Goal: Navigation & Orientation: Find specific page/section

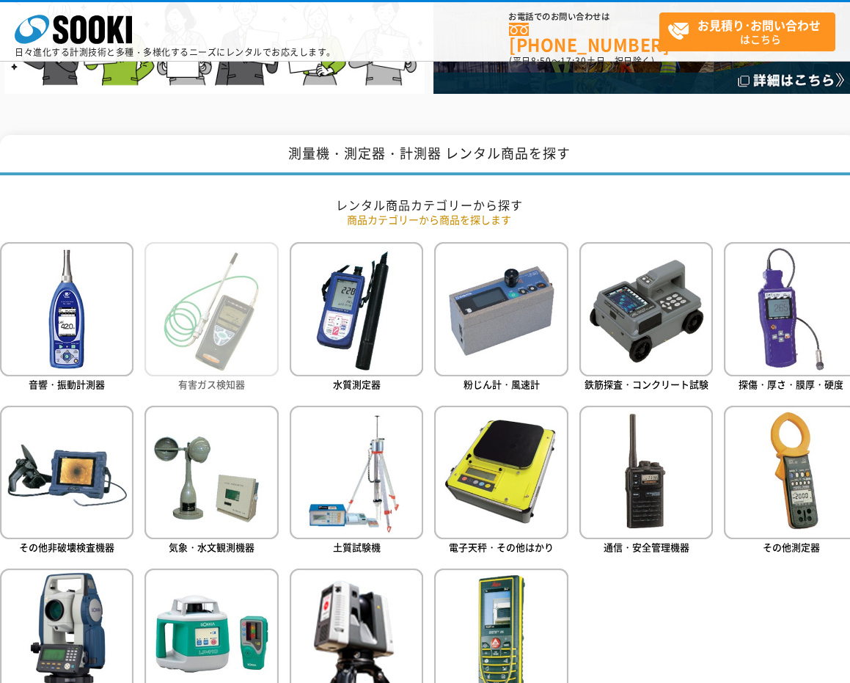
scroll to position [489, 0]
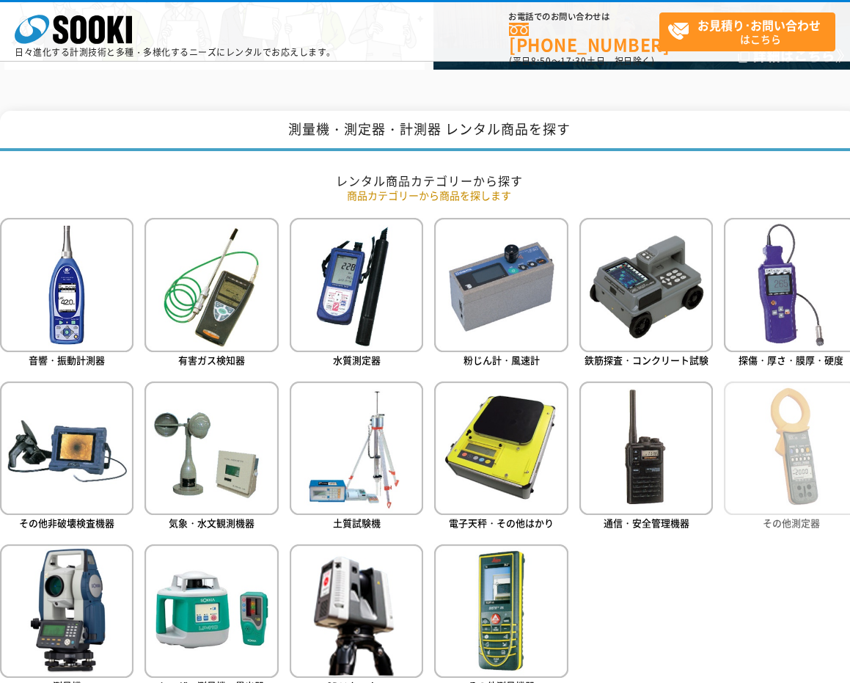
click at [768, 452] on img at bounding box center [790, 447] width 133 height 133
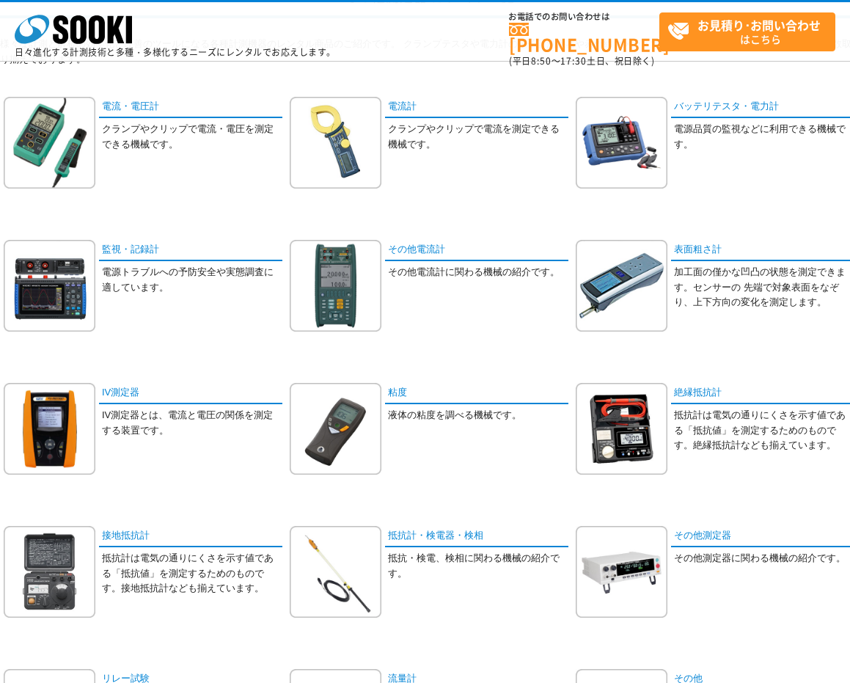
scroll to position [147, 0]
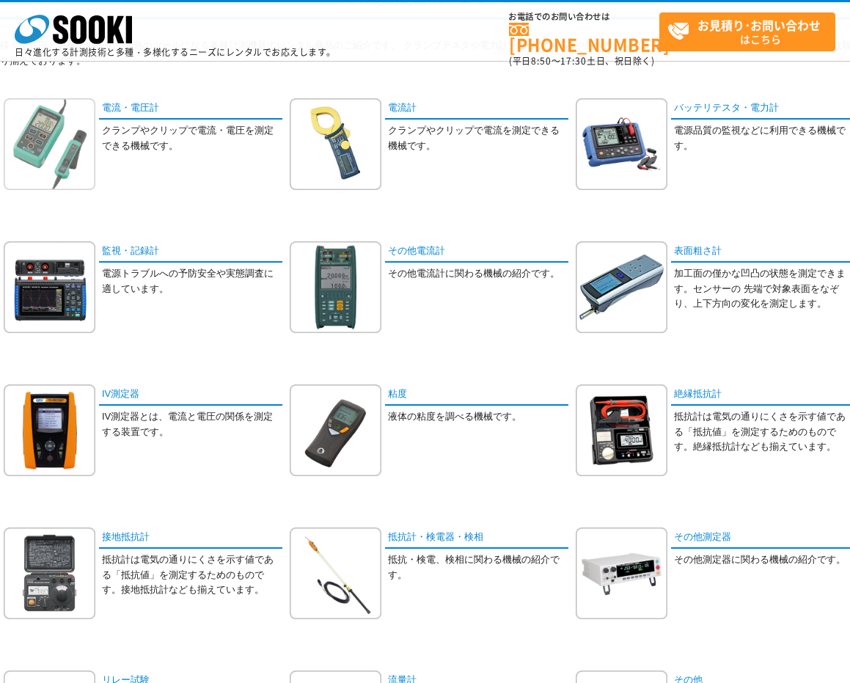
click at [56, 140] on img at bounding box center [50, 144] width 92 height 92
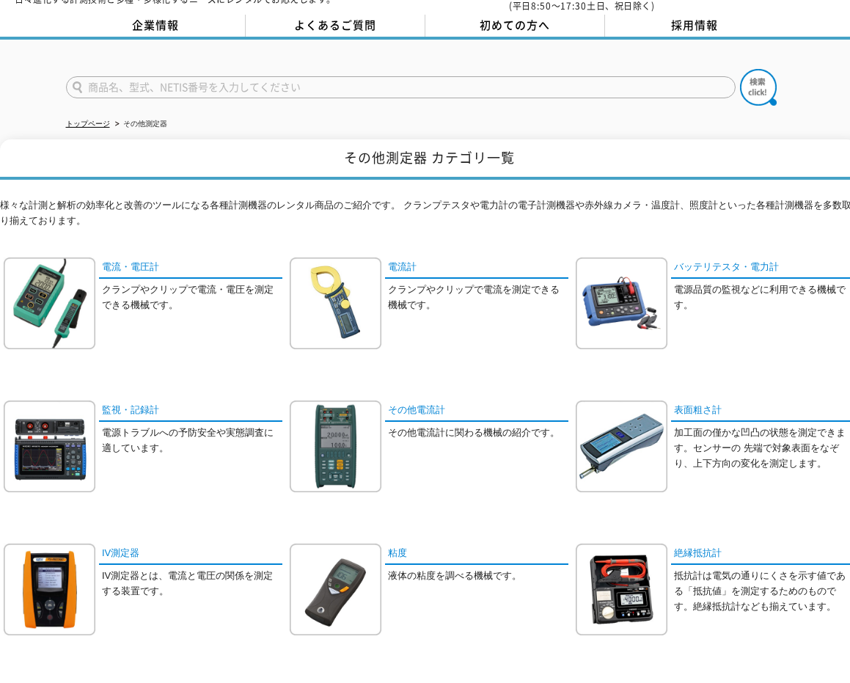
scroll to position [50, 0]
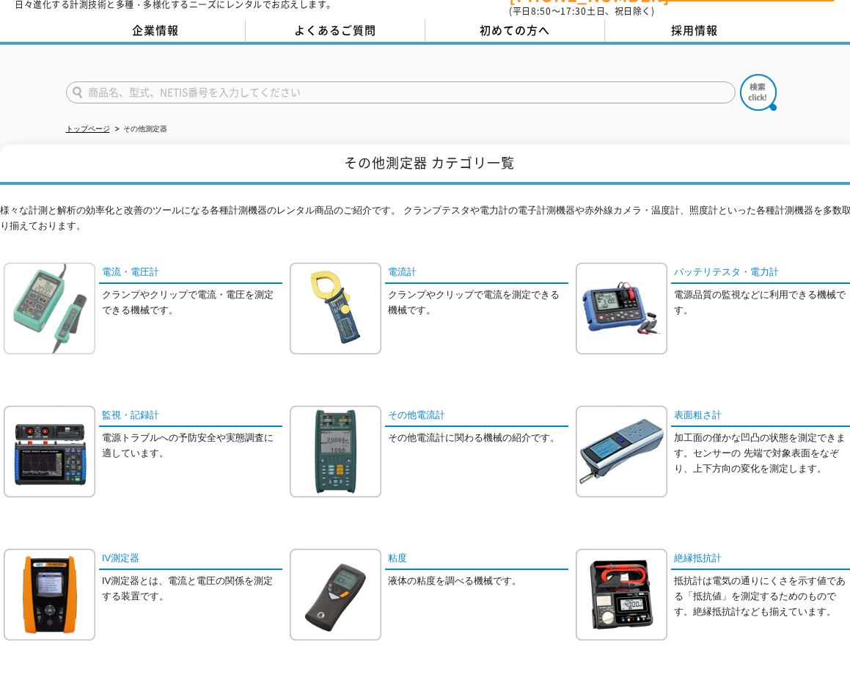
click at [42, 295] on img at bounding box center [50, 308] width 92 height 92
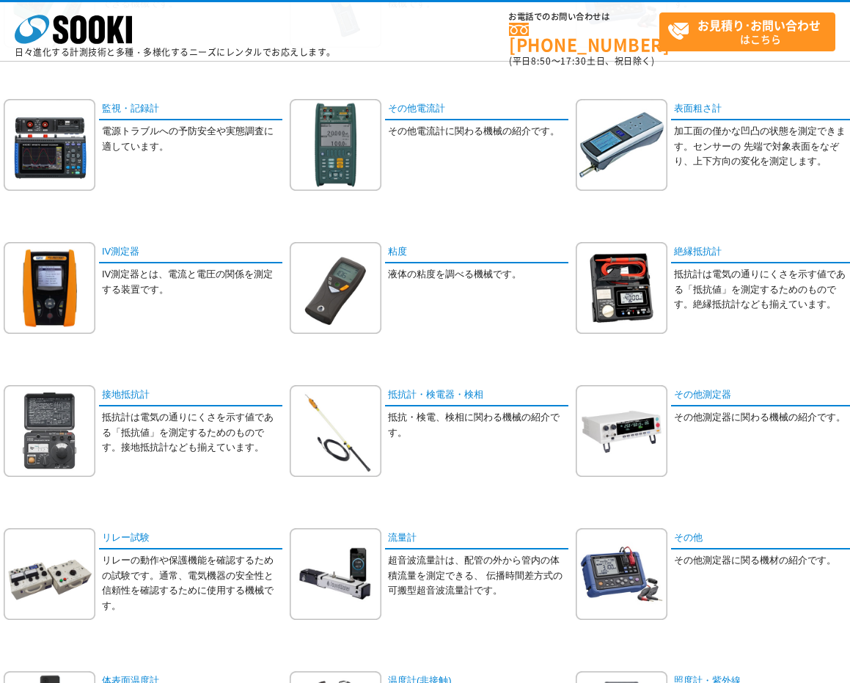
scroll to position [293, 0]
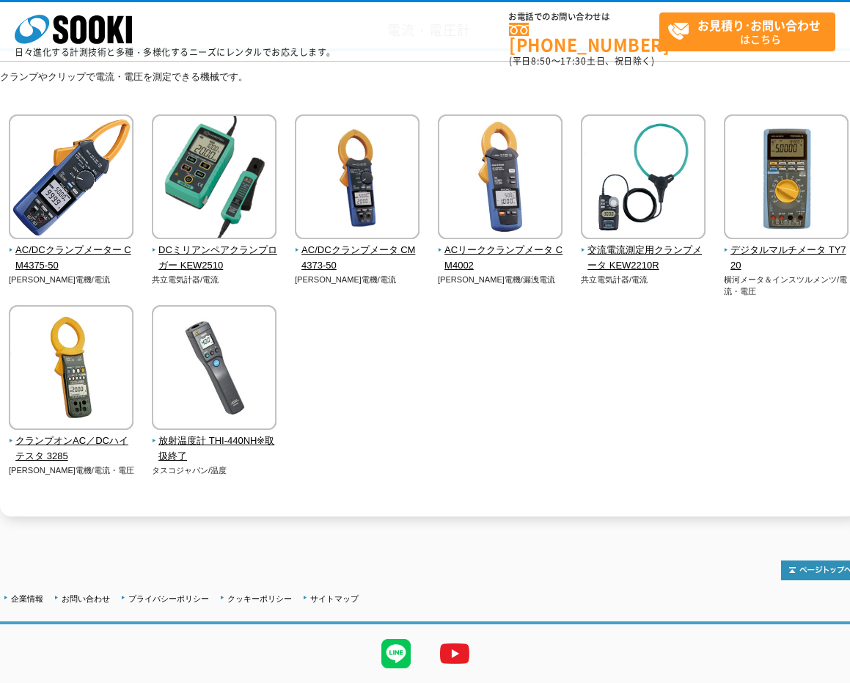
scroll to position [122, 0]
